Goal: Find specific page/section: Find specific page/section

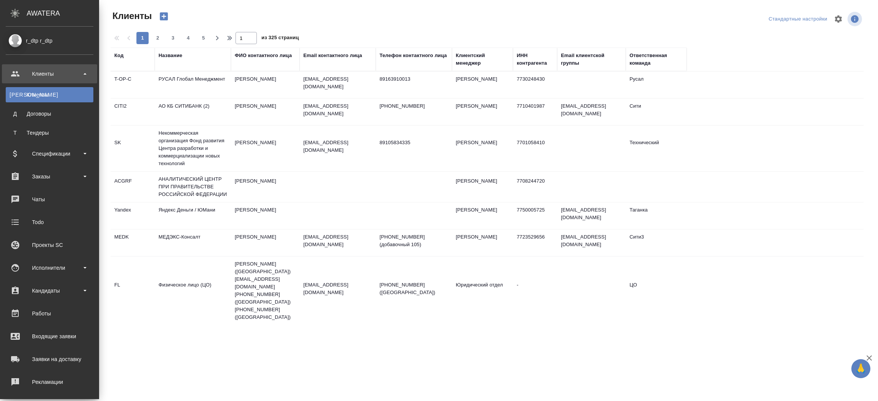
select select "RU"
click at [70, 267] on div "Исполнители" at bounding box center [50, 267] width 88 height 11
click at [47, 307] on div "Для CM/VM" at bounding box center [50, 308] width 80 height 8
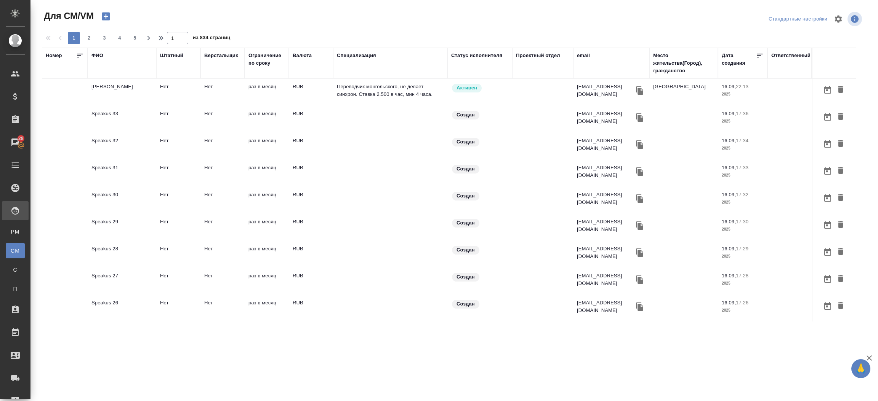
click at [99, 57] on div "ФИО" at bounding box center [97, 56] width 12 height 8
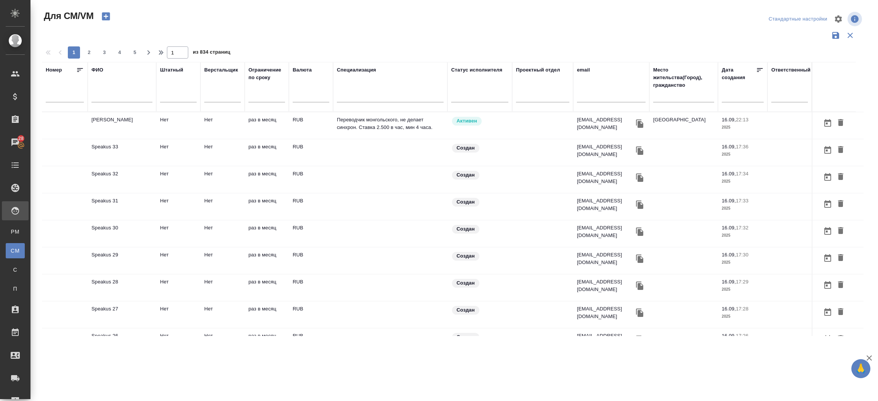
click at [105, 91] on div at bounding box center [121, 98] width 61 height 19
click at [107, 96] on input "text" at bounding box center [121, 98] width 61 height 10
drag, startPoint x: 107, startPoint y: 95, endPoint x: 51, endPoint y: 96, distance: 56.0
click at [51, 97] on tr "Номер ФИО rjhjkm Штатный Верстальщик Ограничение по сроку Валюта Специализация …" at bounding box center [449, 87] width 814 height 50
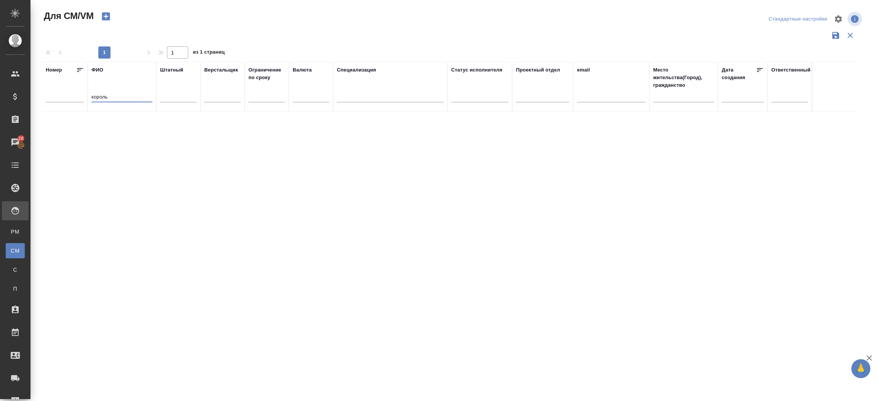
type input "король"
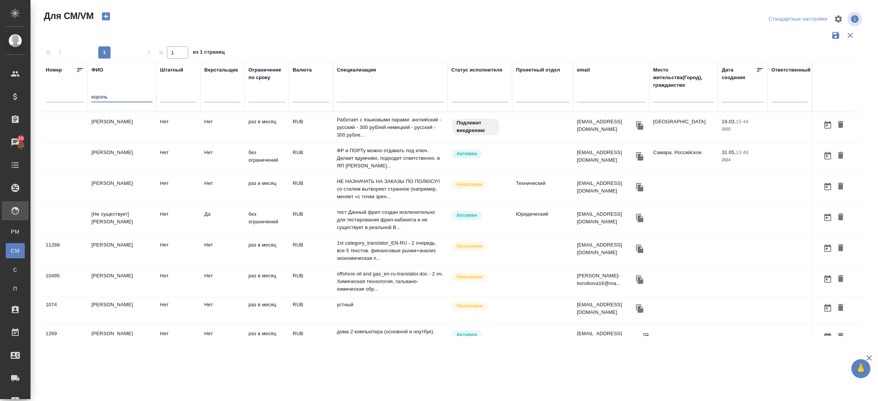
click at [118, 219] on td "[Не существует] [PERSON_NAME]" at bounding box center [122, 220] width 69 height 27
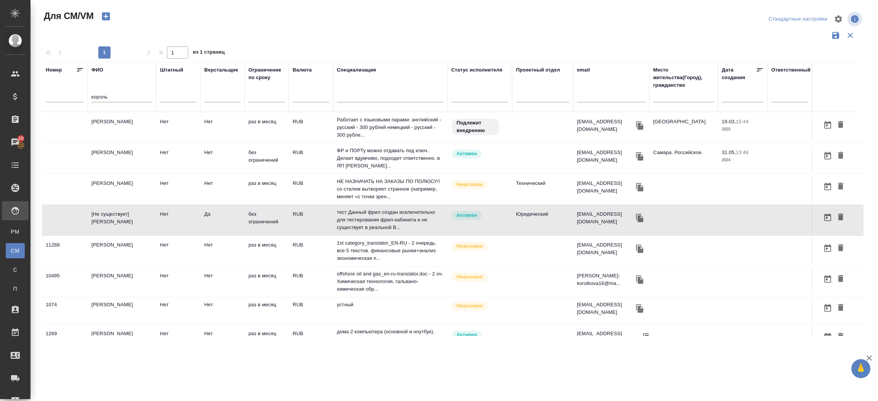
click at [118, 219] on td "[Не существует] [PERSON_NAME]" at bounding box center [122, 220] width 69 height 27
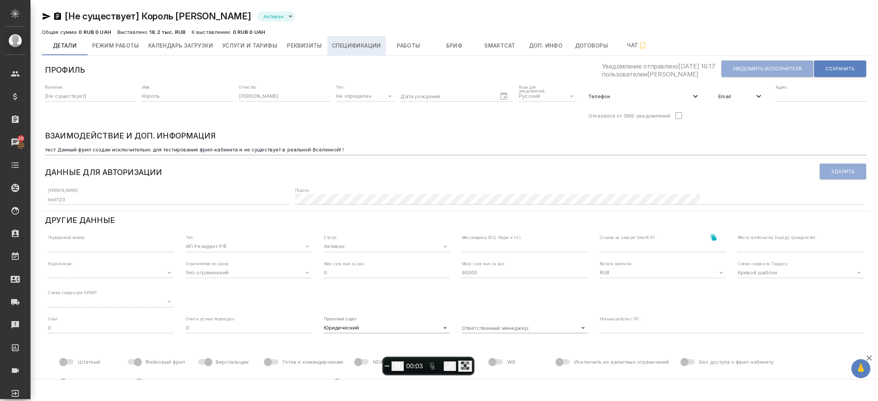
click at [337, 46] on span "Спецификации" at bounding box center [356, 46] width 49 height 10
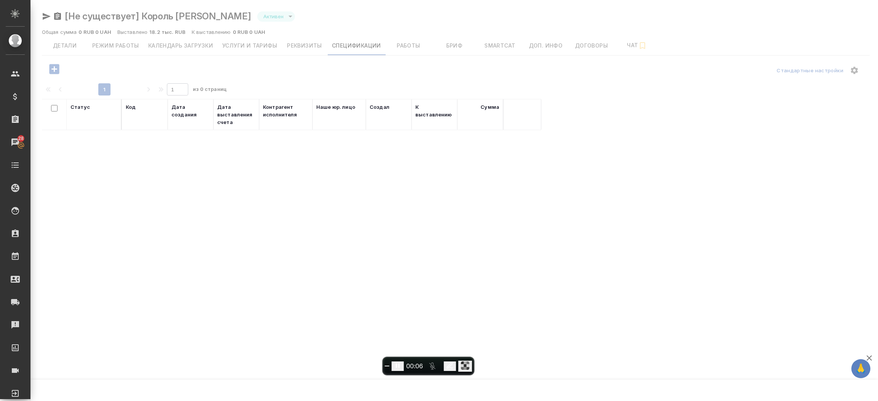
click at [293, 47] on div at bounding box center [453, 196] width 847 height 393
click at [400, 46] on div at bounding box center [453, 196] width 847 height 393
click at [344, 45] on div at bounding box center [453, 196] width 847 height 393
click at [262, 45] on div at bounding box center [453, 196] width 847 height 393
click at [387, 366] on span "End recording" at bounding box center [387, 366] width 0 height 0
